Goal: Book appointment/travel/reservation

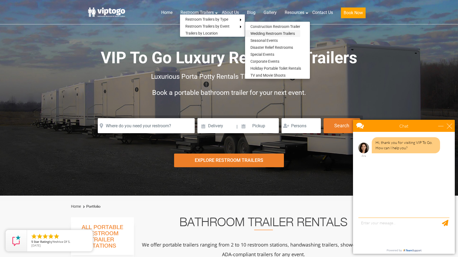
click at [271, 35] on link "Wedding Restroom Trailers" at bounding box center [272, 33] width 55 height 7
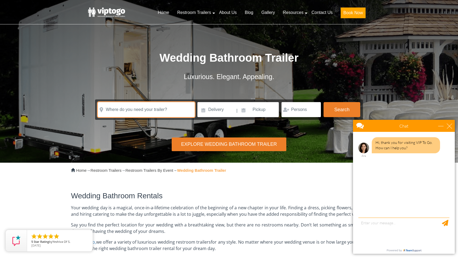
click at [170, 108] on input "text" at bounding box center [146, 109] width 97 height 15
click at [176, 110] on input "text" at bounding box center [146, 109] width 97 height 15
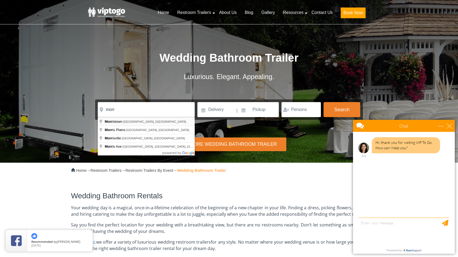
type input "Morristown, NJ, USA"
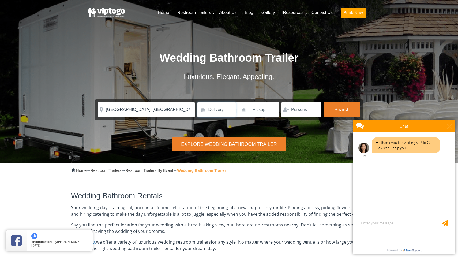
click at [226, 105] on input at bounding box center [216, 109] width 38 height 15
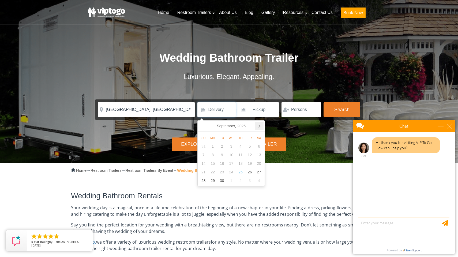
click at [258, 127] on icon at bounding box center [259, 125] width 9 height 9
click at [257, 155] on div "11" at bounding box center [258, 154] width 9 height 9
type input "10/11/2025"
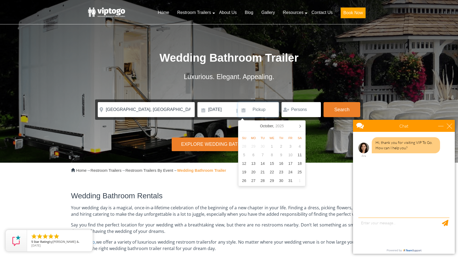
click at [268, 110] on input at bounding box center [258, 109] width 41 height 15
click at [252, 161] on div "13" at bounding box center [253, 163] width 9 height 9
type input "10/13/2025"
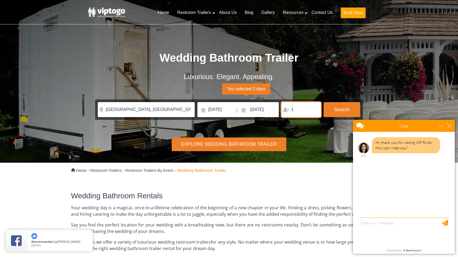
click at [314, 108] on input "1" at bounding box center [300, 109] width 39 height 15
type input "150"
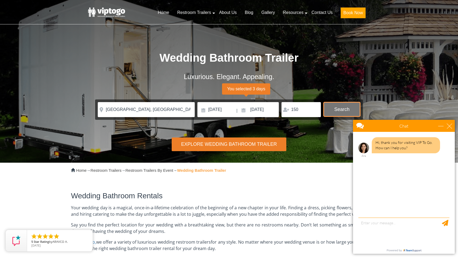
click at [341, 108] on button "Search" at bounding box center [341, 109] width 37 height 14
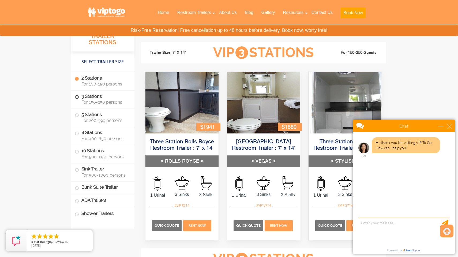
scroll to position [857, 0]
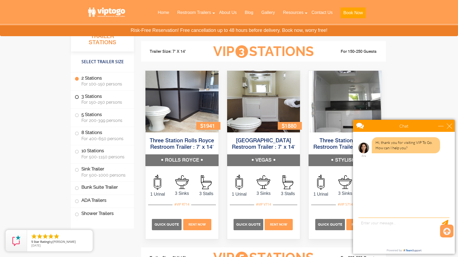
click at [78, 97] on span at bounding box center [77, 97] width 2 height 2
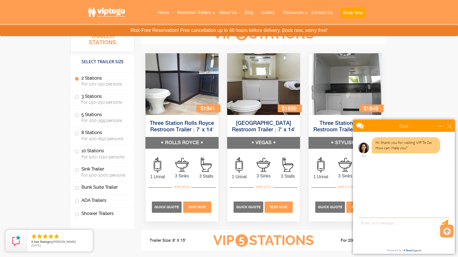
scroll to position [875, 0]
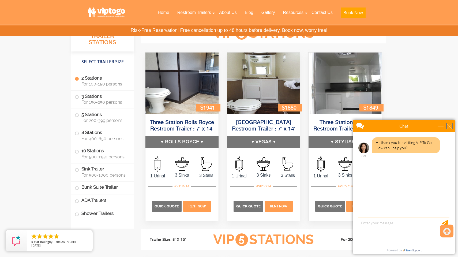
click at [449, 124] on div "close" at bounding box center [448, 125] width 5 height 5
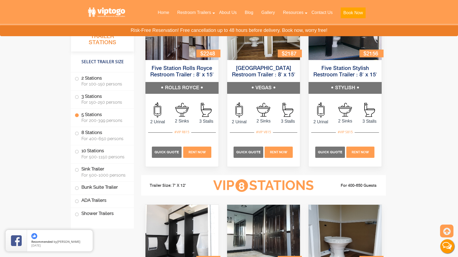
scroll to position [1140, 0]
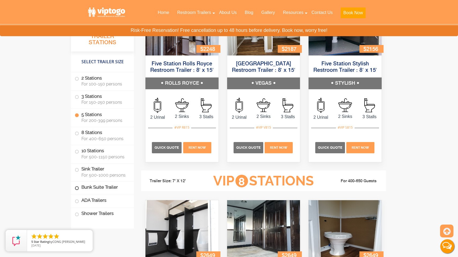
click at [77, 188] on span at bounding box center [77, 188] width 2 height 2
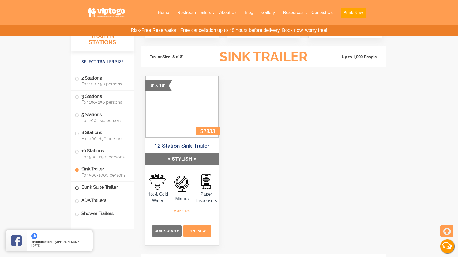
scroll to position [1906, 0]
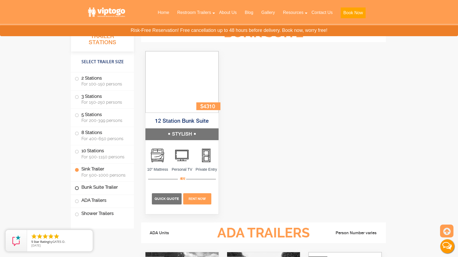
click at [76, 187] on span at bounding box center [77, 188] width 2 height 2
click at [185, 120] on link "12 Station Bunk Suite" at bounding box center [182, 121] width 54 height 6
click at [78, 132] on span at bounding box center [77, 133] width 2 height 2
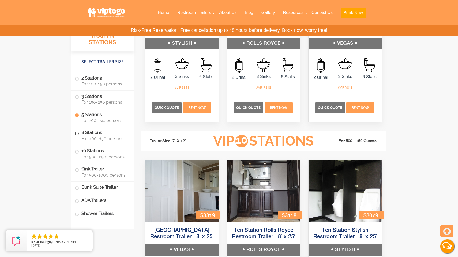
scroll to position [1287, 0]
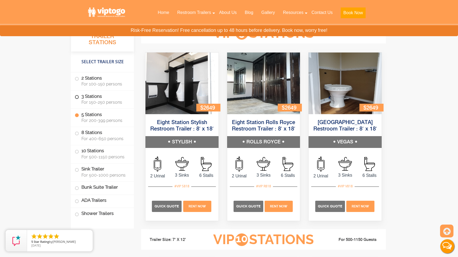
click at [76, 96] on span at bounding box center [77, 97] width 2 height 2
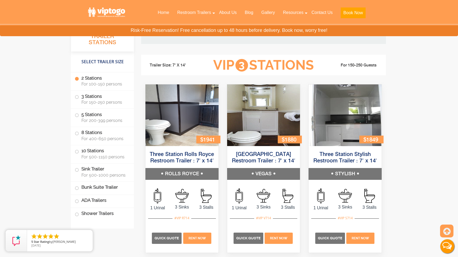
scroll to position [843, 0]
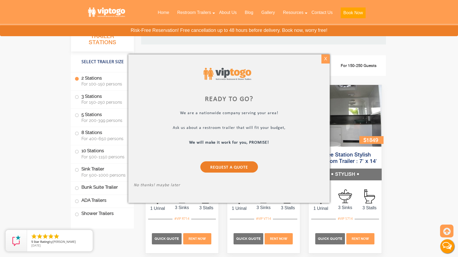
click at [327, 59] on div "X" at bounding box center [325, 58] width 8 height 9
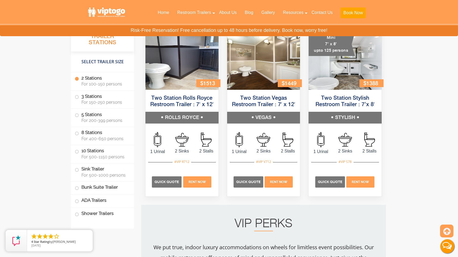
scroll to position [553, 0]
click at [79, 114] on label "5 Stations For 200-399 persons" at bounding box center [102, 117] width 55 height 17
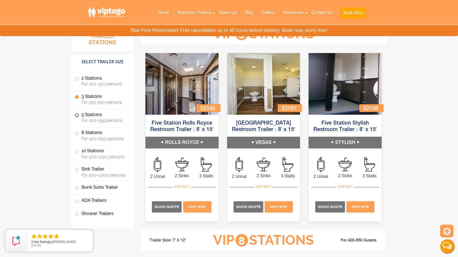
scroll to position [1081, 0]
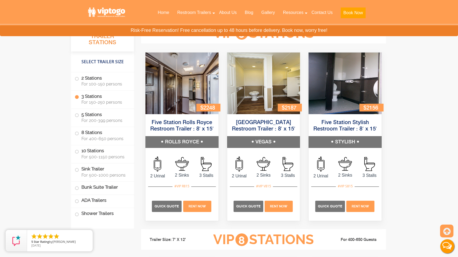
click at [197, 77] on img at bounding box center [181, 83] width 73 height 62
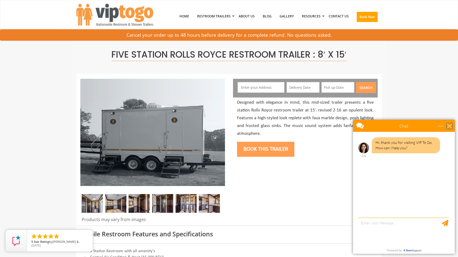
click at [449, 125] on div "close" at bounding box center [448, 125] width 5 height 5
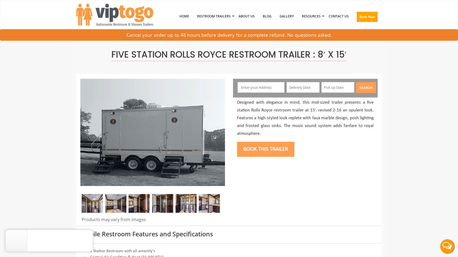
click at [95, 204] on img at bounding box center [92, 203] width 21 height 19
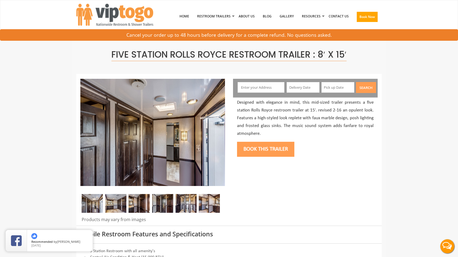
click at [115, 204] on img at bounding box center [115, 203] width 21 height 19
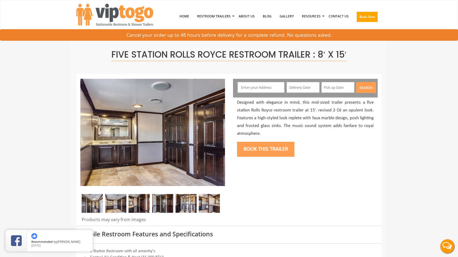
click at [137, 204] on img at bounding box center [138, 203] width 21 height 19
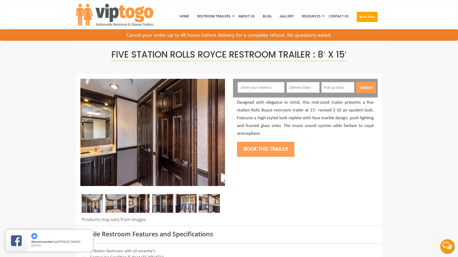
click at [169, 203] on img at bounding box center [162, 203] width 21 height 19
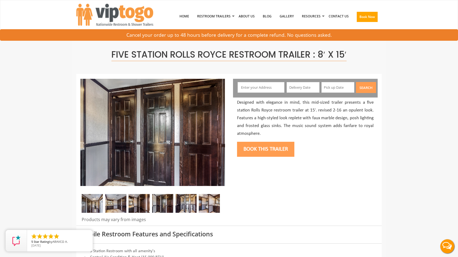
click at [185, 201] on img at bounding box center [185, 203] width 21 height 19
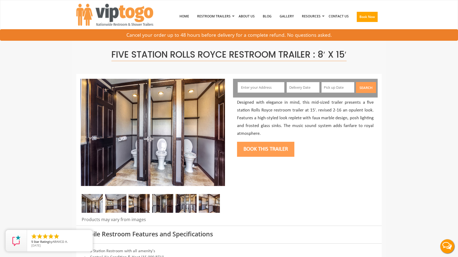
click at [211, 199] on img at bounding box center [209, 203] width 21 height 19
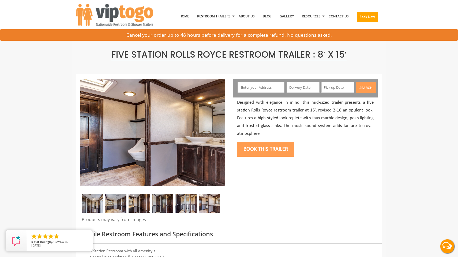
click at [186, 197] on img at bounding box center [185, 203] width 21 height 19
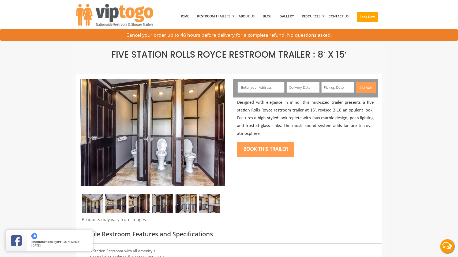
click at [163, 201] on img at bounding box center [162, 203] width 21 height 19
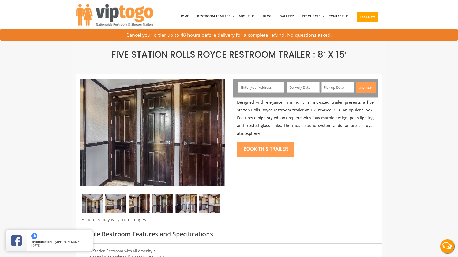
click at [143, 203] on img at bounding box center [138, 203] width 21 height 19
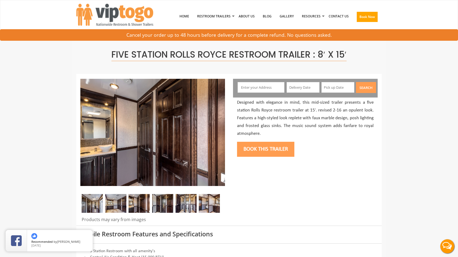
click at [117, 203] on img at bounding box center [115, 203] width 21 height 19
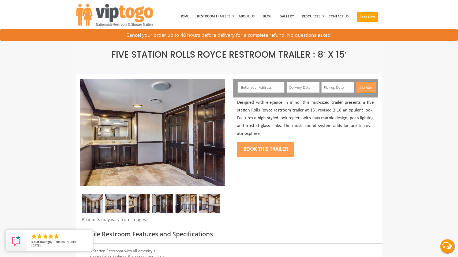
click at [93, 201] on img at bounding box center [92, 203] width 21 height 19
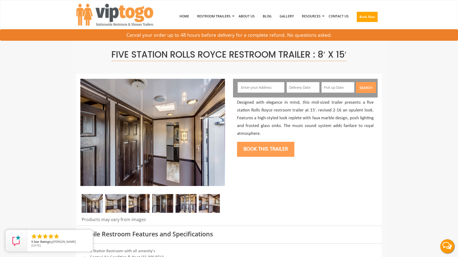
click at [110, 201] on img at bounding box center [115, 203] width 21 height 19
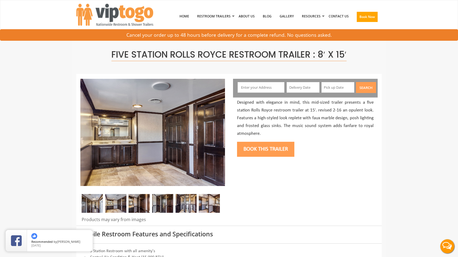
click at [138, 203] on img at bounding box center [138, 203] width 21 height 19
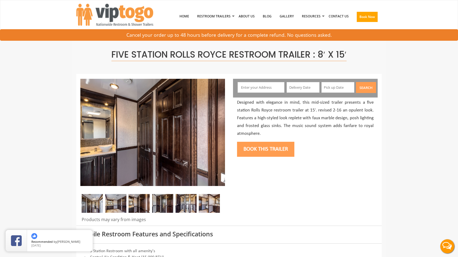
click at [167, 205] on img at bounding box center [162, 203] width 21 height 19
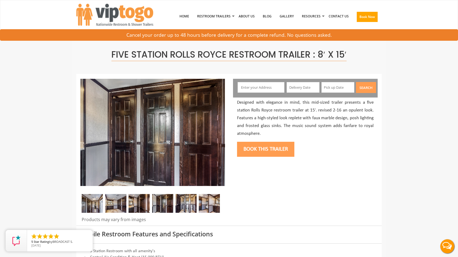
click at [190, 205] on img at bounding box center [185, 203] width 21 height 19
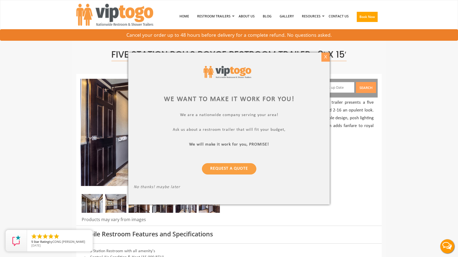
click at [325, 57] on div "X" at bounding box center [325, 56] width 8 height 9
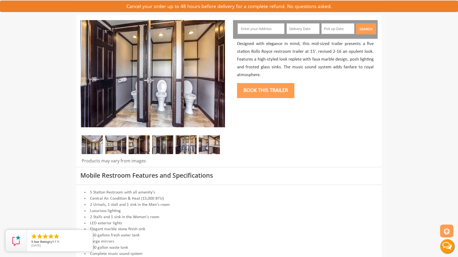
scroll to position [62, 0]
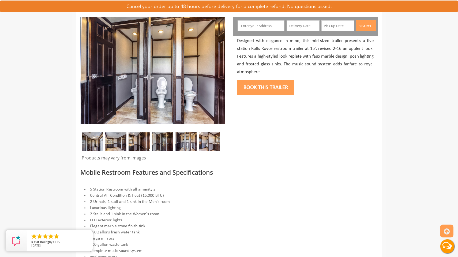
click at [95, 132] on img at bounding box center [92, 141] width 21 height 19
